Goal: Find specific page/section: Find specific page/section

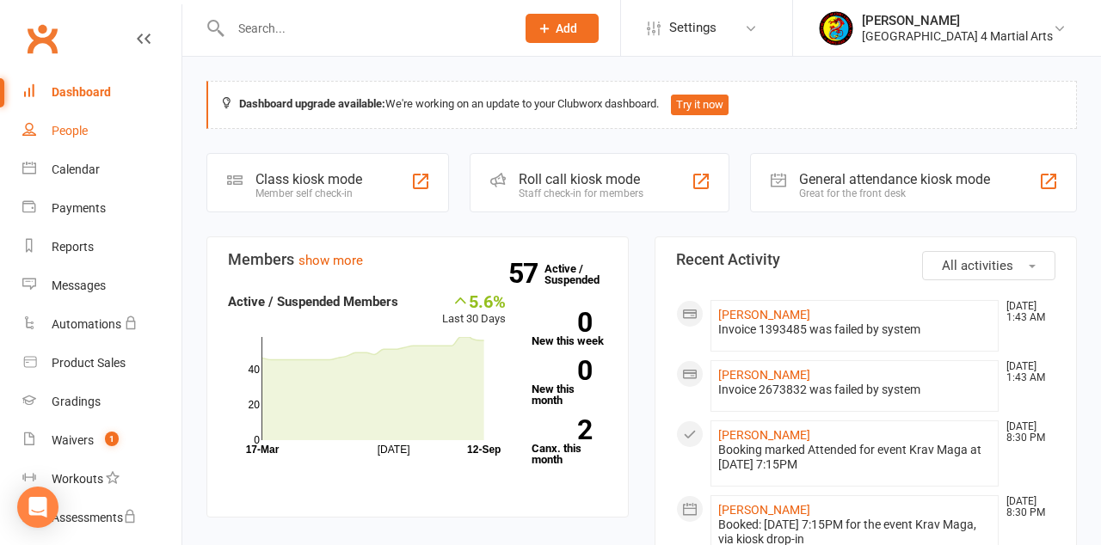
click at [65, 129] on div "People" at bounding box center [70, 131] width 36 height 14
click at [78, 129] on div "People" at bounding box center [70, 131] width 36 height 14
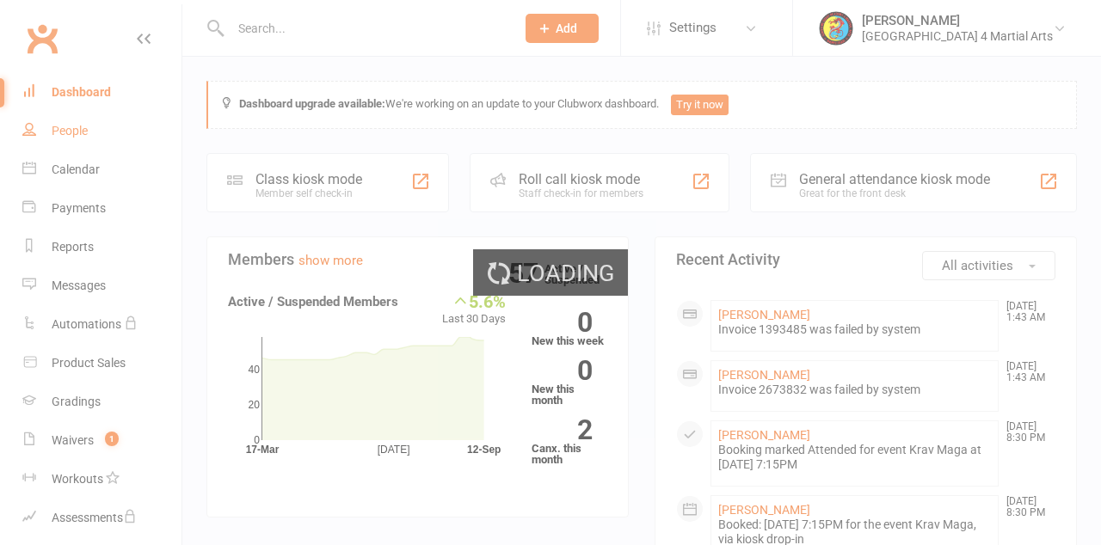
select select "100"
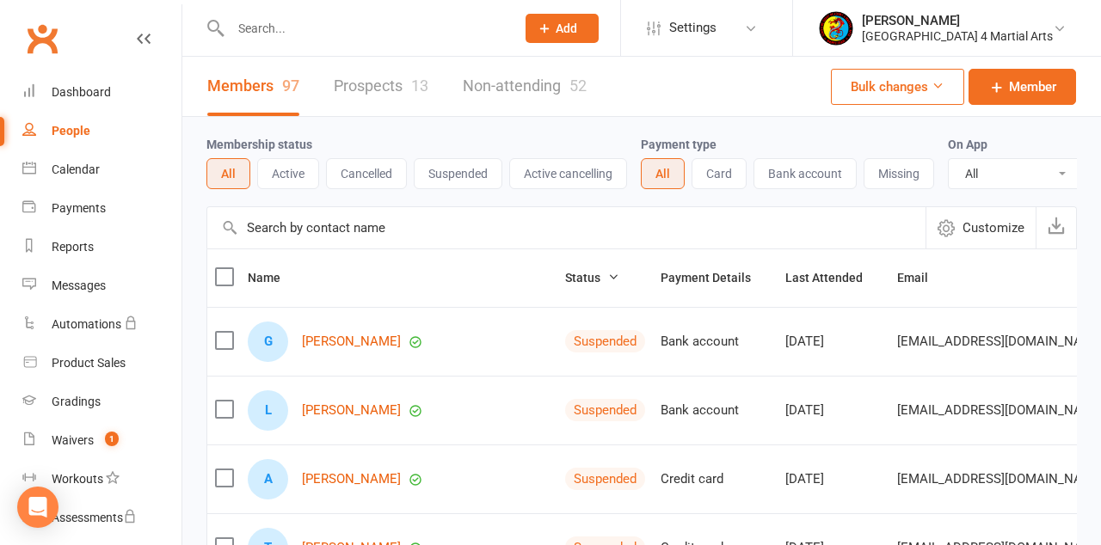
click at [275, 26] on input "text" at bounding box center [364, 28] width 278 height 24
click at [267, 33] on input "text" at bounding box center [364, 28] width 278 height 24
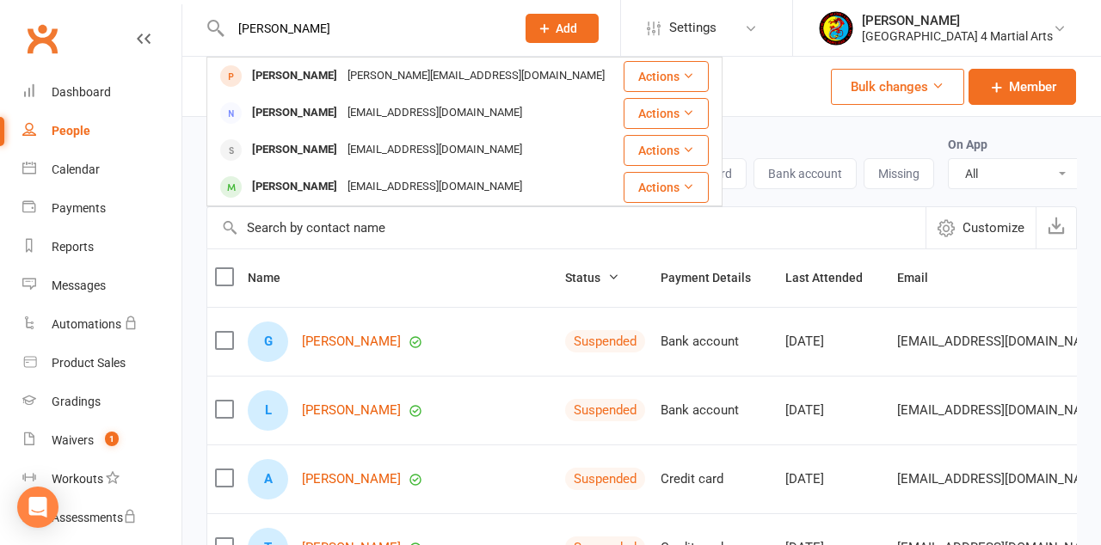
type input "[PERSON_NAME]"
click at [298, 74] on div "[PERSON_NAME]" at bounding box center [294, 76] width 95 height 25
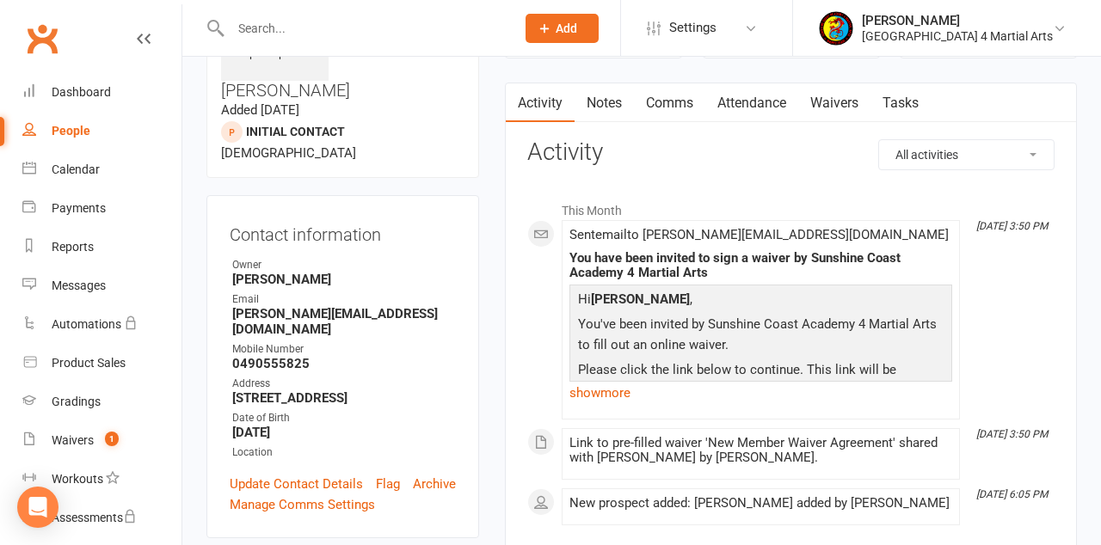
scroll to position [119, 0]
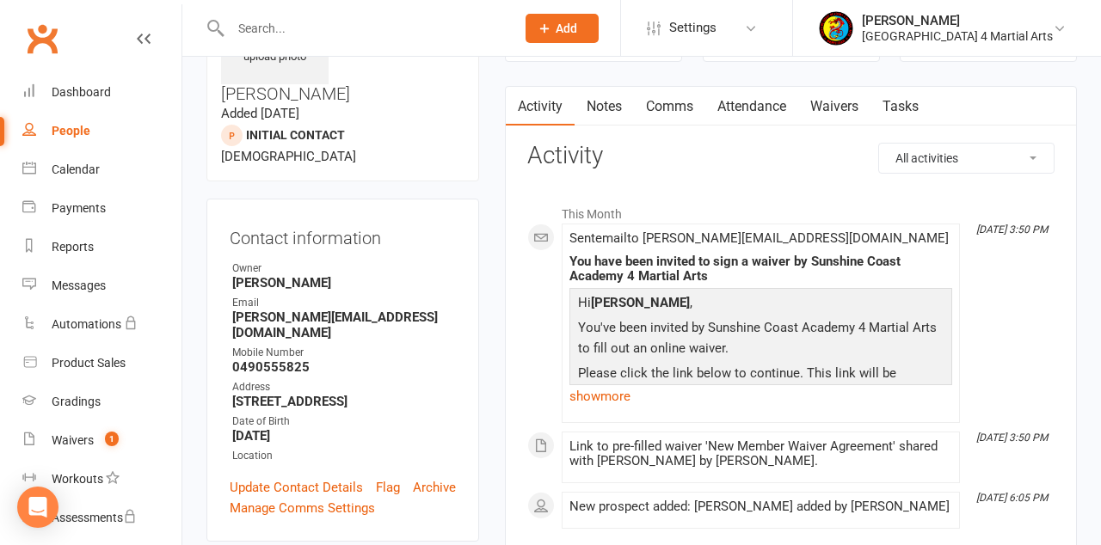
click at [841, 106] on link "Waivers" at bounding box center [834, 107] width 72 height 40
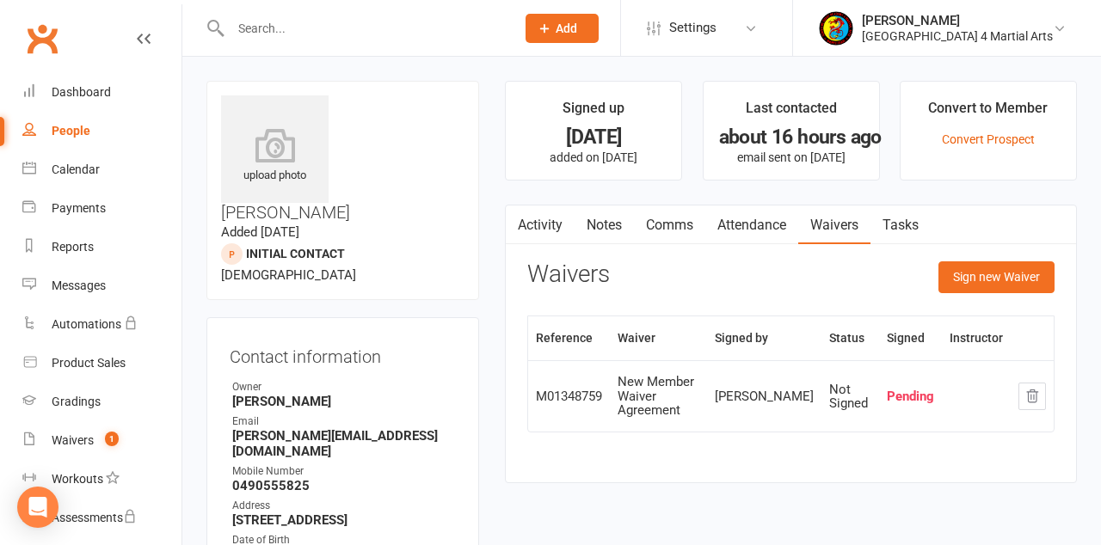
scroll to position [119, 0]
